Goal: Transaction & Acquisition: Purchase product/service

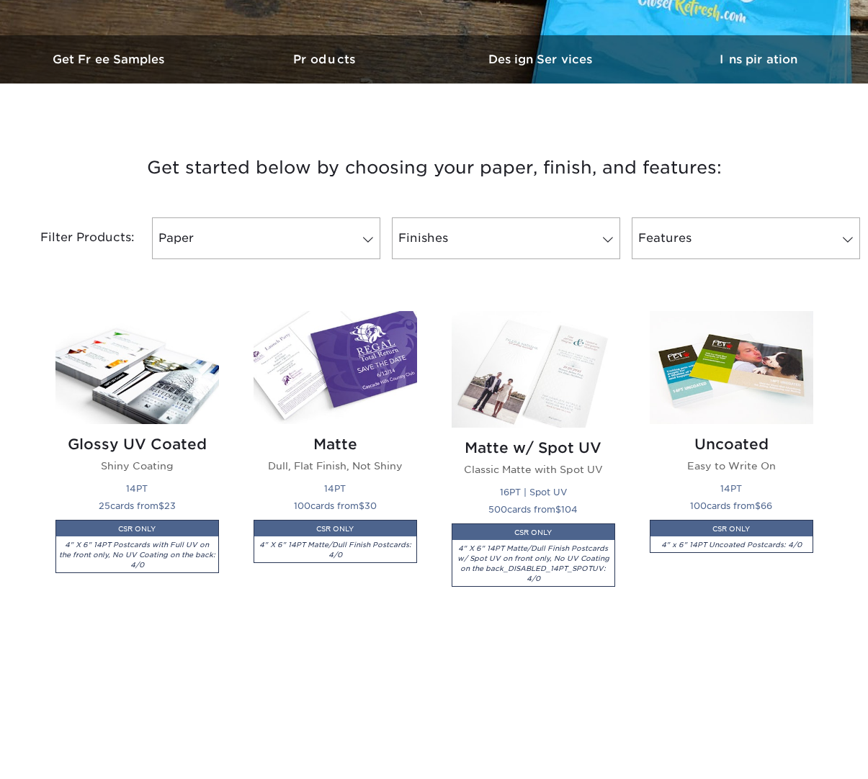
scroll to position [614, 0]
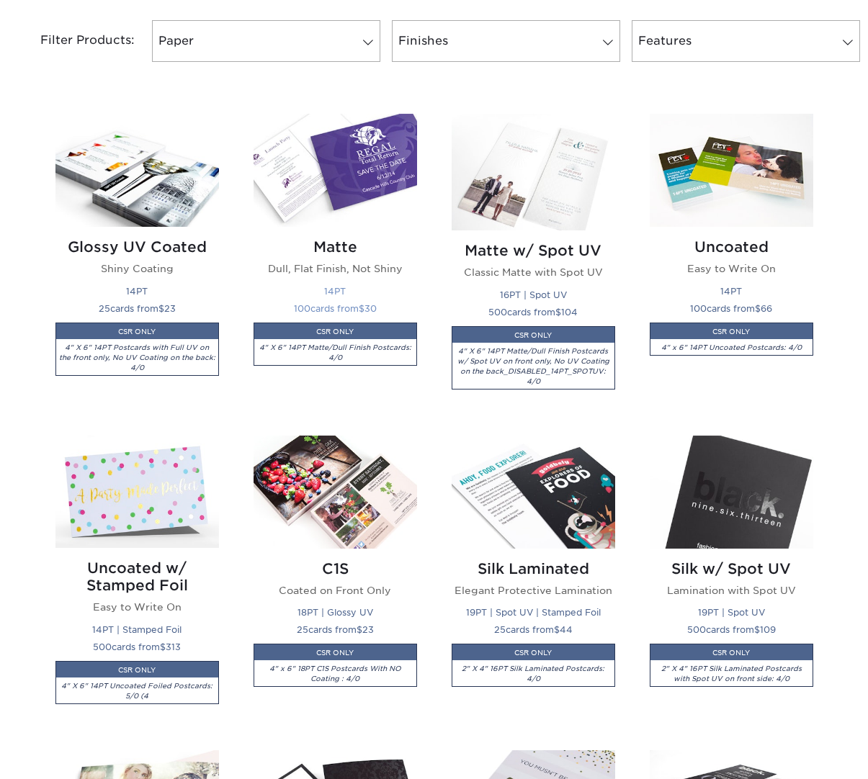
click at [321, 172] on img at bounding box center [335, 170] width 163 height 113
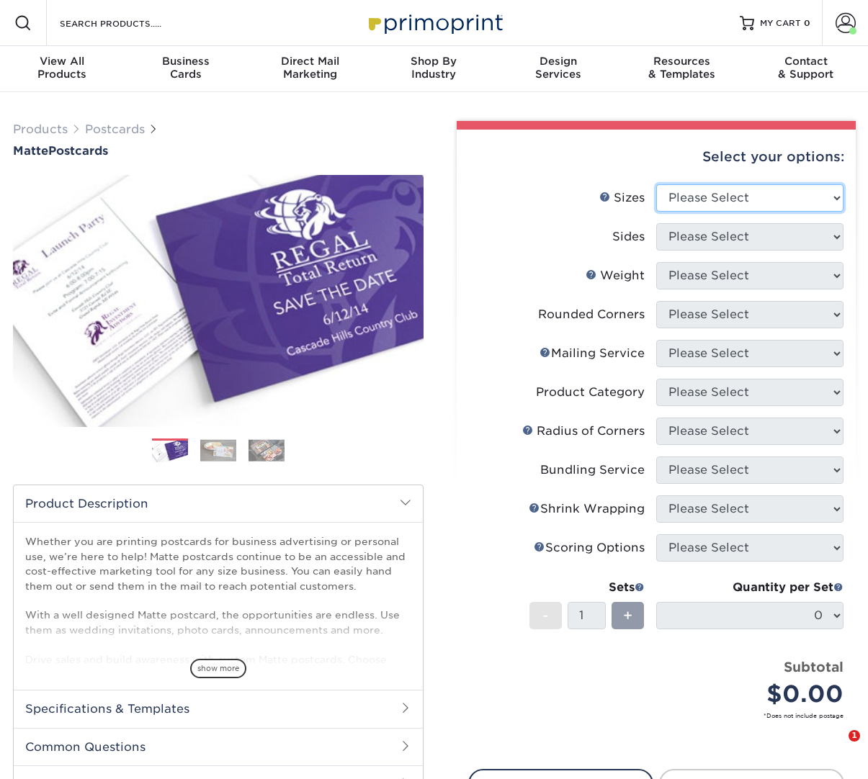
click at [724, 199] on select "Please Select 1.5" x 7" 2" x 4" 2" x 6" 2" x 7" 2" x 8" 2.12" x 5.5" 2.125" x 5…" at bounding box center [749, 197] width 187 height 27
select select "5.00x7.00"
click at [656, 184] on select "Please Select 1.5" x 7" 2" x 4" 2" x 6" 2" x 7" 2" x 8" 2.12" x 5.5" 2.125" x 5…" at bounding box center [749, 197] width 187 height 27
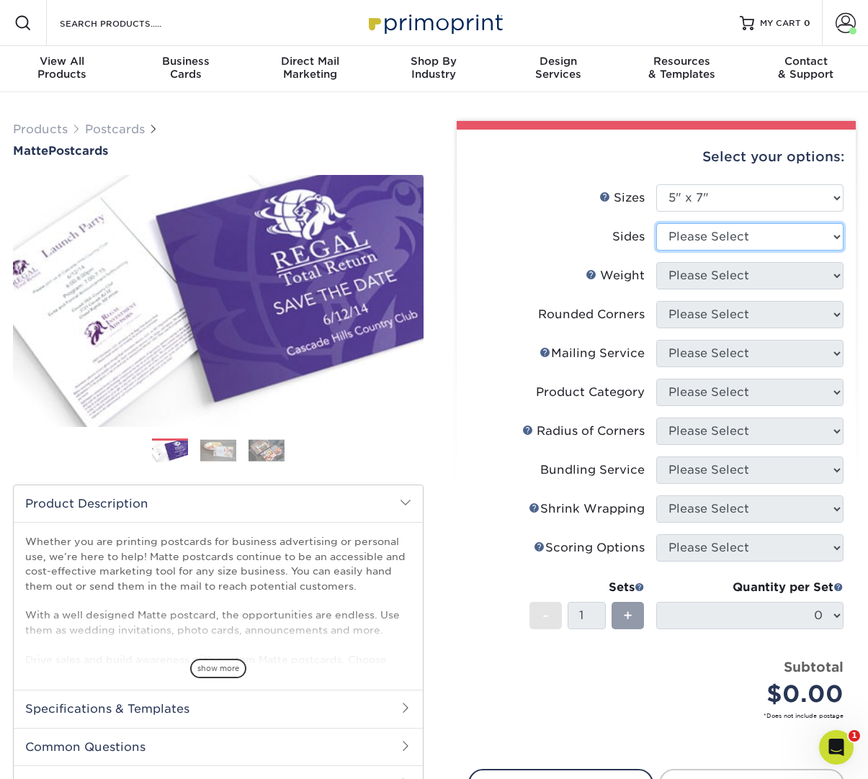
click at [722, 238] on select "Please Select Print Both Sides Print Front Only" at bounding box center [749, 236] width 187 height 27
select select "13abbda7-1d64-4f25-8bb2-c179b224825d"
click at [656, 223] on select "Please Select Print Both Sides Print Front Only" at bounding box center [749, 236] width 187 height 27
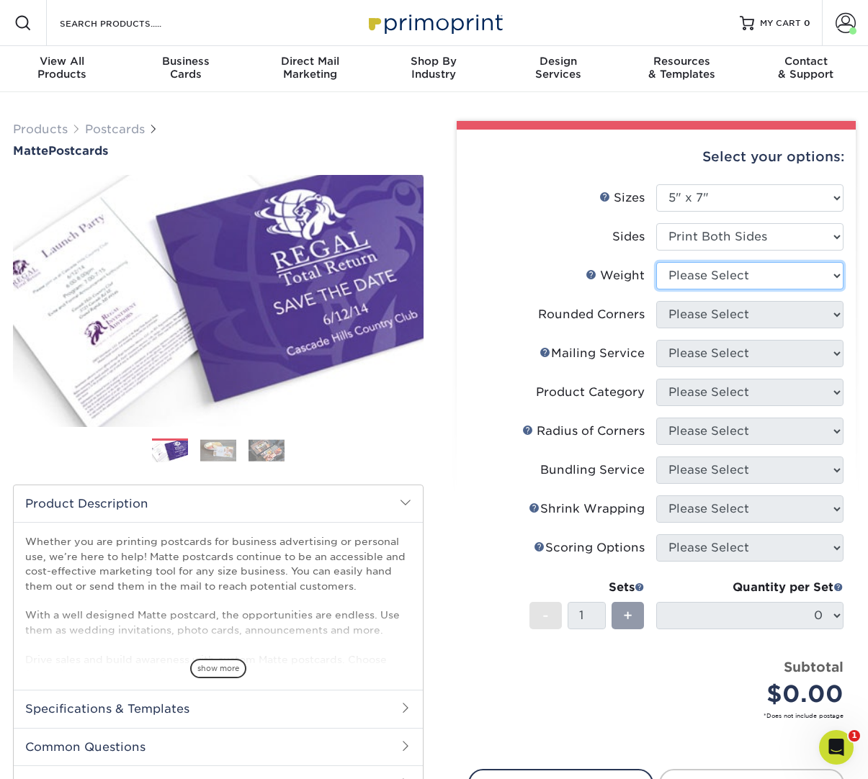
click at [714, 279] on select "Please Select 14PT 16PT" at bounding box center [749, 275] width 187 height 27
select select "14PT"
click at [656, 262] on select "Please Select 14PT 16PT" at bounding box center [749, 275] width 187 height 27
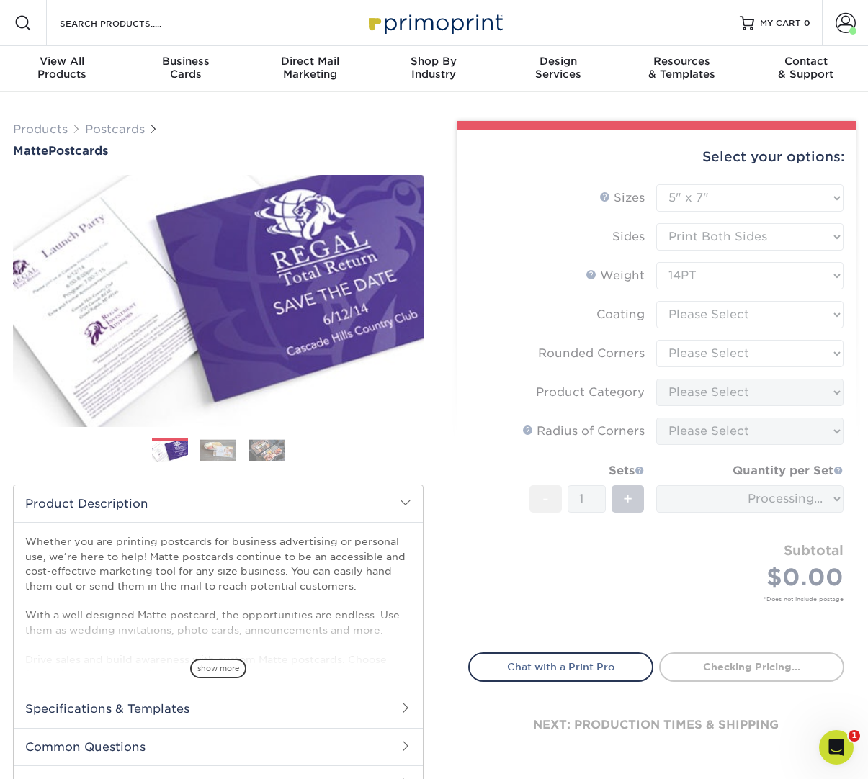
drag, startPoint x: 704, startPoint y: 367, endPoint x: 724, endPoint y: 328, distance: 43.5
click at [701, 381] on form "Sizes Help Sizes Please Select 1.5" x 7" 2" x 4" 2" x 6" 2" x 7" 2" x 8" 2.12" …" at bounding box center [656, 410] width 376 height 452
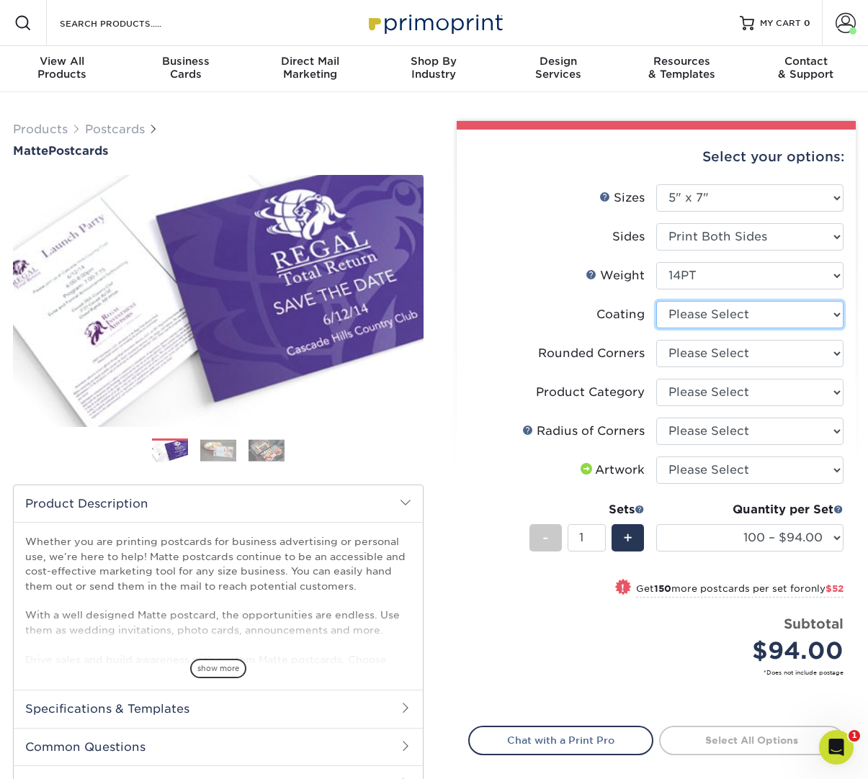
click at [725, 312] on select at bounding box center [749, 314] width 187 height 27
select select "121bb7b5-3b4d-429f-bd8d-bbf80e953313"
click at [656, 301] on select at bounding box center [749, 314] width 187 height 27
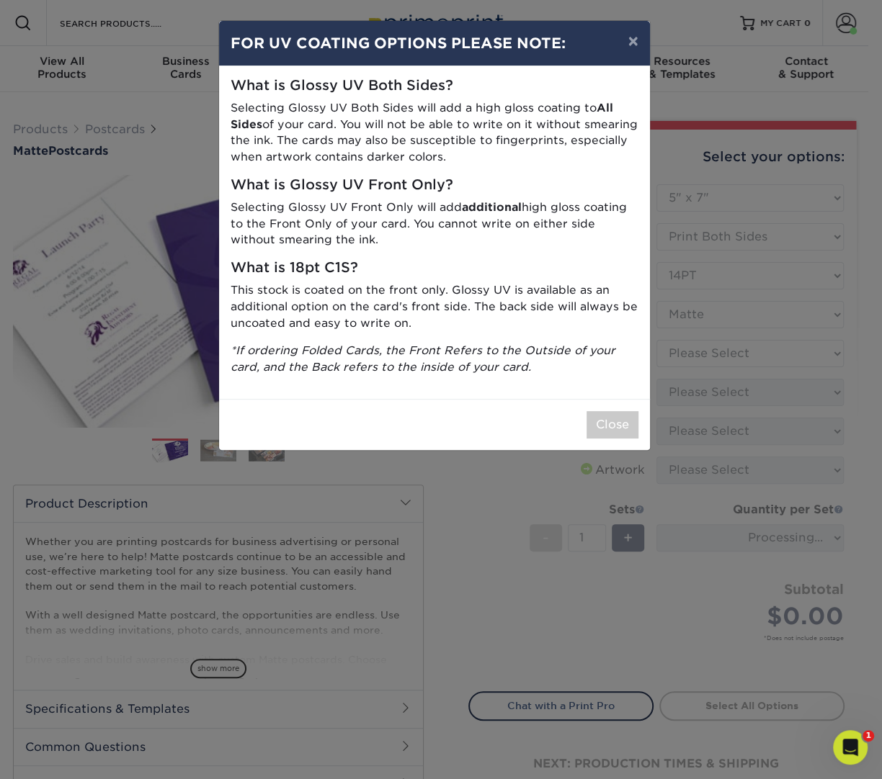
click at [693, 383] on div "× FOR UV COATING OPTIONS PLEASE NOTE: What is Glossy UV Both Sides? Selecting G…" at bounding box center [441, 389] width 882 height 779
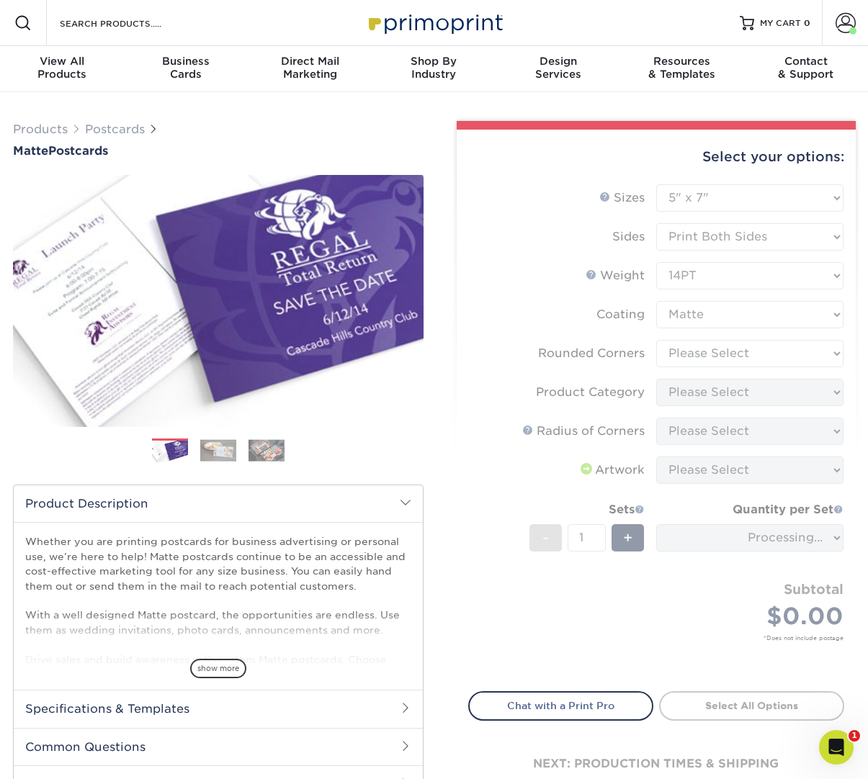
click at [725, 344] on form "Sizes Help Sizes Please Select 1.5" x 7" 2" x 4" 2" x 6" 2" x 7" 2" x 8" 2.12" …" at bounding box center [656, 429] width 376 height 490
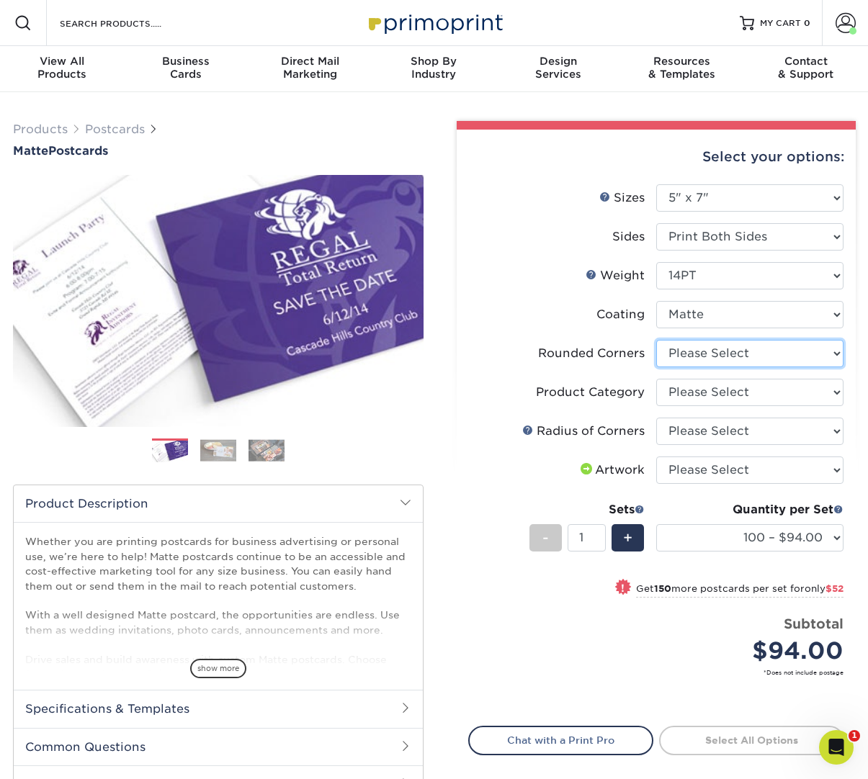
click at [710, 345] on select "Please Select Yes - Round 4 Corners No" at bounding box center [749, 353] width 187 height 27
select select "0"
click at [656, 340] on select "Please Select Yes - Round 4 Corners No" at bounding box center [749, 353] width 187 height 27
select select
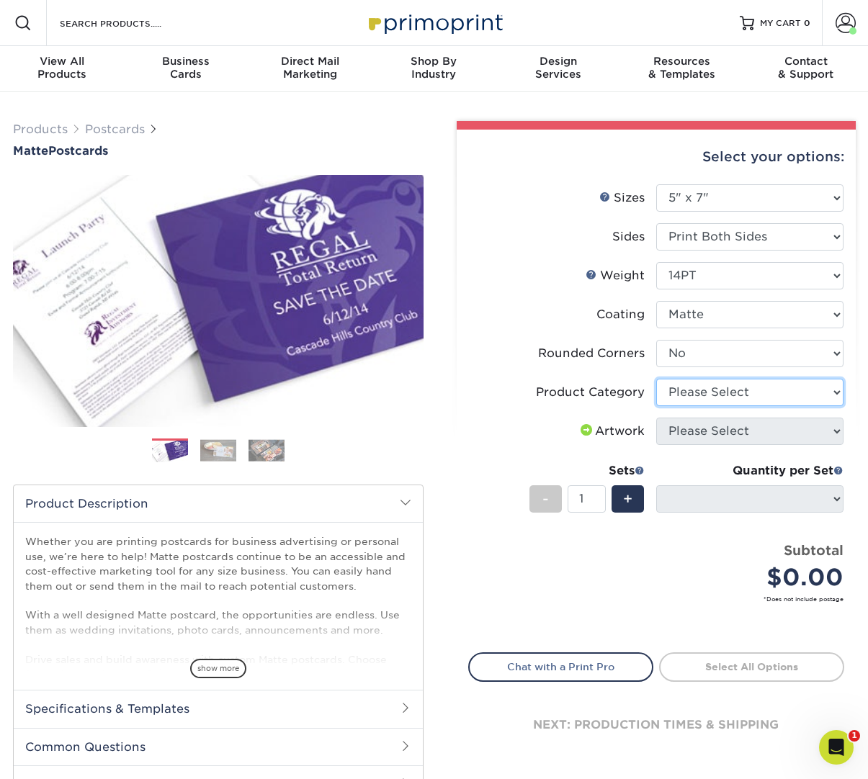
click at [704, 387] on select "Please Select Postcards" at bounding box center [749, 392] width 187 height 27
select select "9b7272e0-d6c8-4c3c-8e97-d3a1bcdab858"
click at [656, 379] on select "Please Select Postcards" at bounding box center [749, 392] width 187 height 27
click at [681, 449] on li "Artwork Please Select I will upload files I need a design - $150" at bounding box center [656, 437] width 375 height 39
click at [684, 447] on li "Artwork Please Select I will upload files I need a design - $150" at bounding box center [656, 437] width 375 height 39
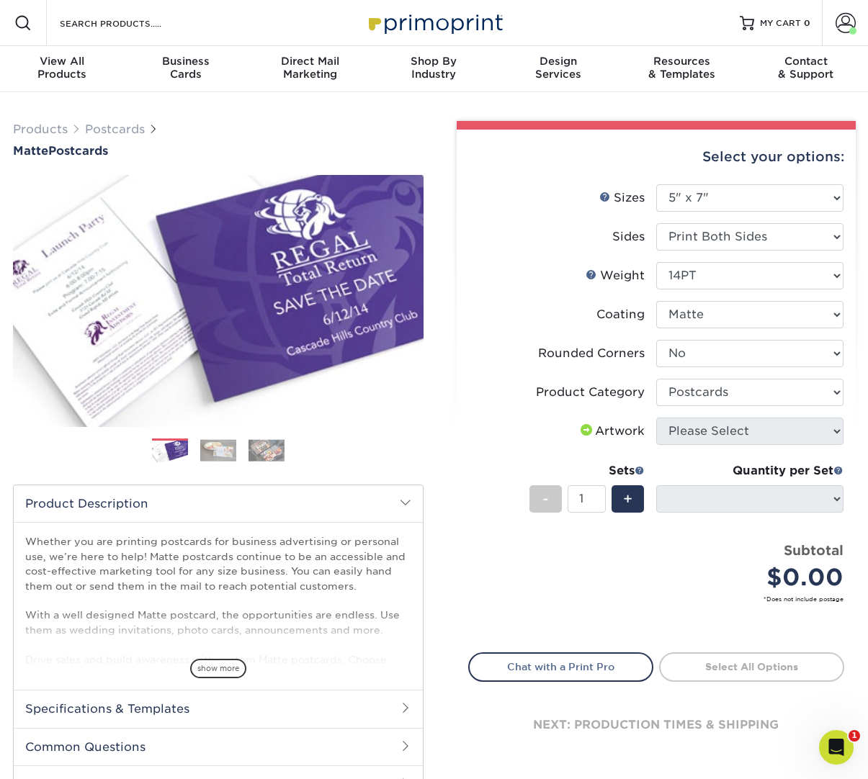
click at [705, 373] on li "Rounded Corners Please Select Yes - Round 4 Corners No" at bounding box center [656, 359] width 375 height 39
click at [703, 385] on select "Please Select Postcards" at bounding box center [749, 392] width 187 height 27
click at [656, 379] on select "Please Select Postcards" at bounding box center [749, 392] width 187 height 27
